Goal: Navigation & Orientation: Find specific page/section

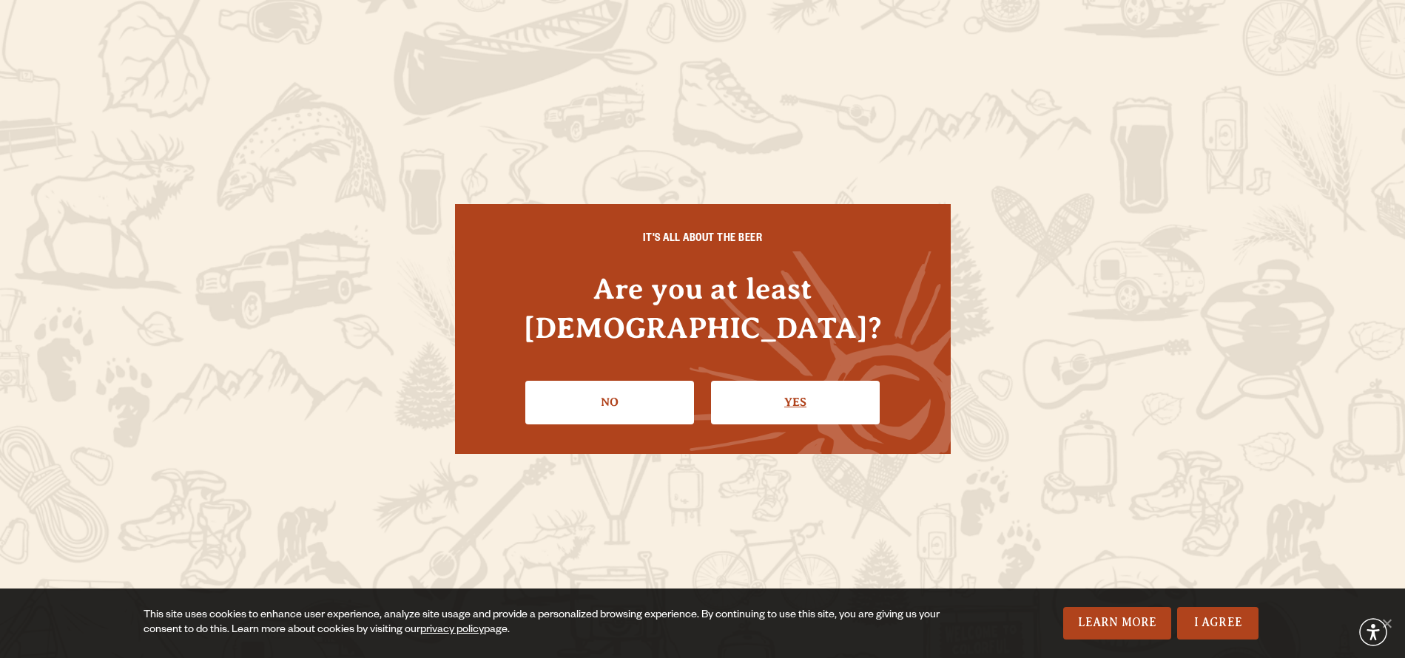
click at [853, 388] on link "Yes" at bounding box center [795, 402] width 169 height 43
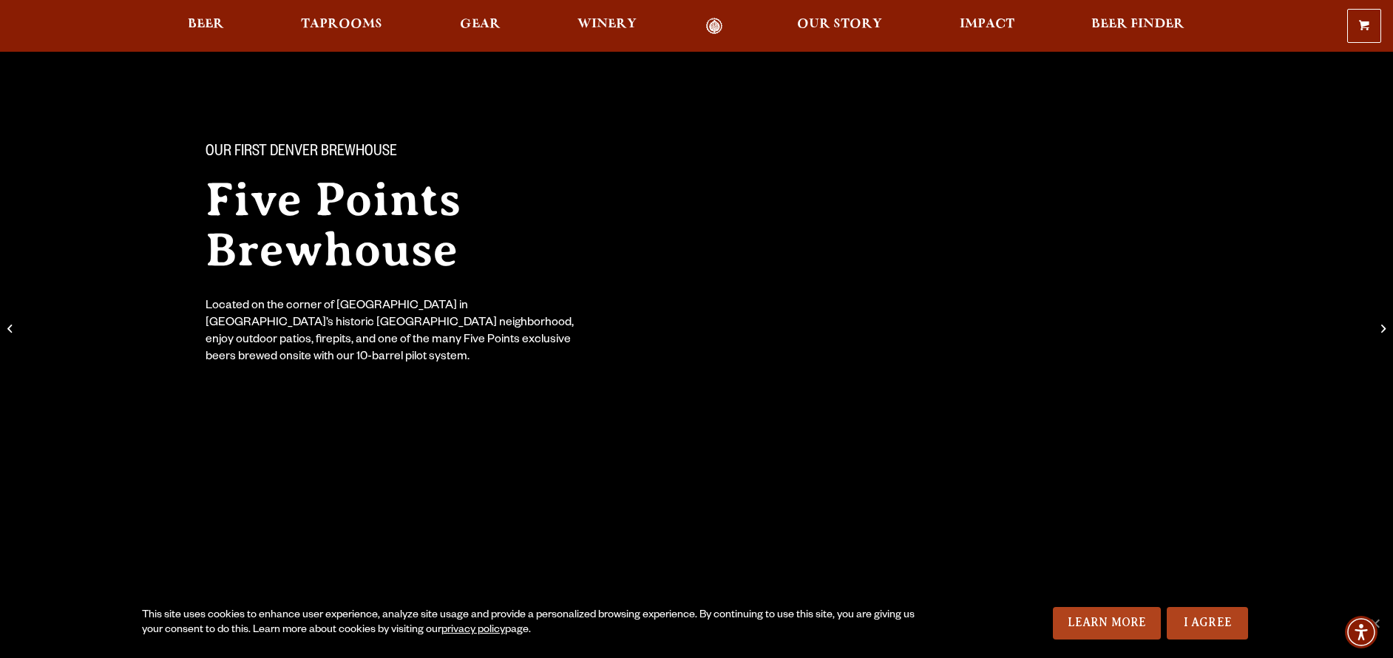
scroll to position [74, 0]
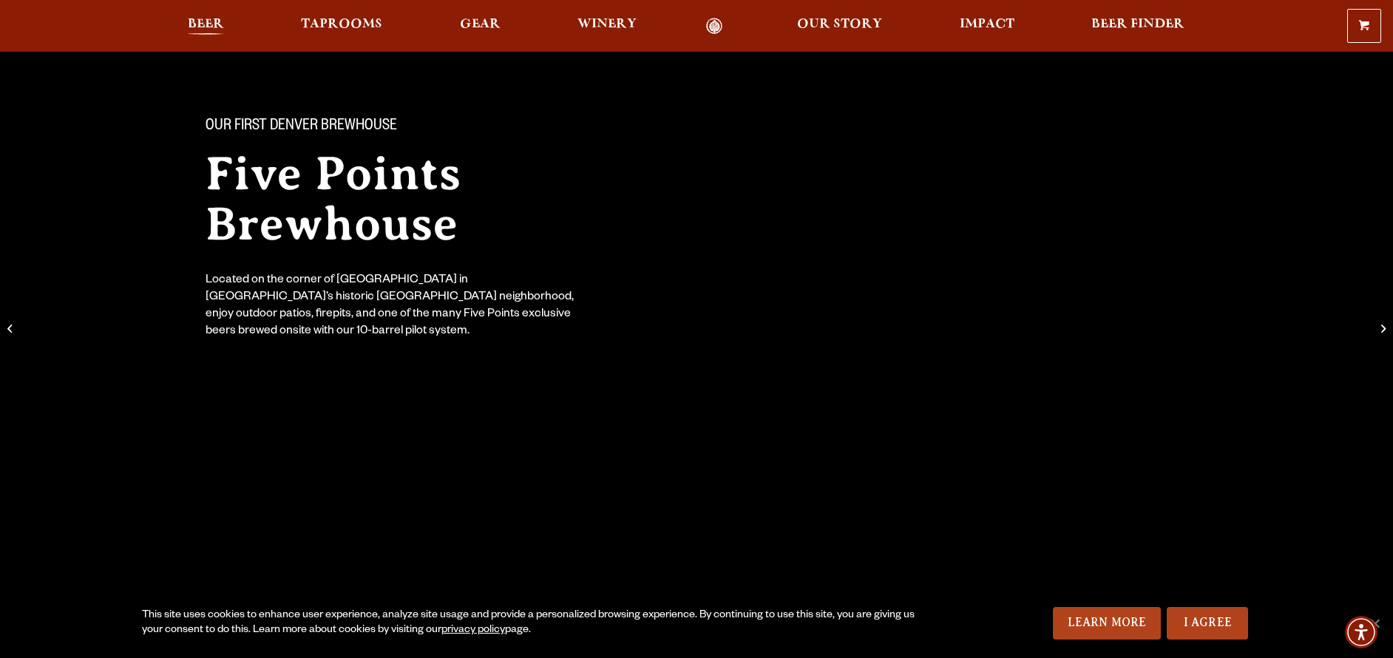
click at [208, 23] on span "Beer" at bounding box center [206, 24] width 36 height 12
